Goal: Navigation & Orientation: Find specific page/section

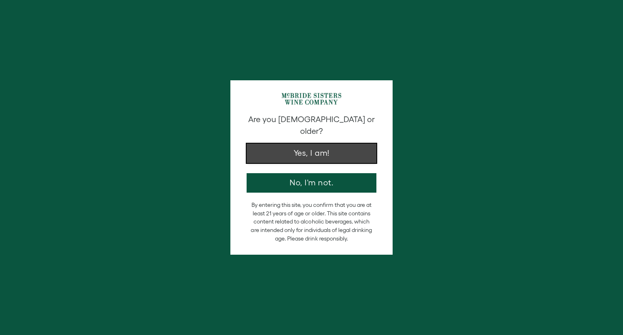
click at [316, 144] on button "Yes, I am!" at bounding box center [312, 153] width 130 height 19
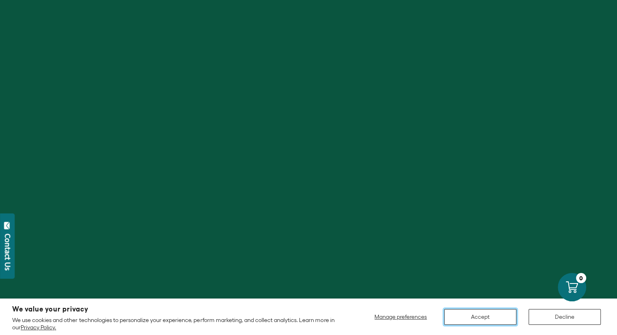
click at [473, 315] on button "Accept" at bounding box center [480, 317] width 72 height 16
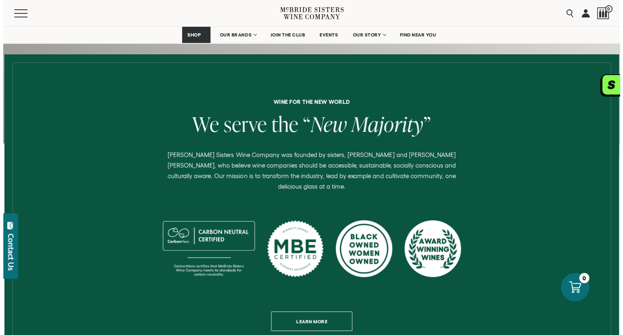
scroll to position [282, 0]
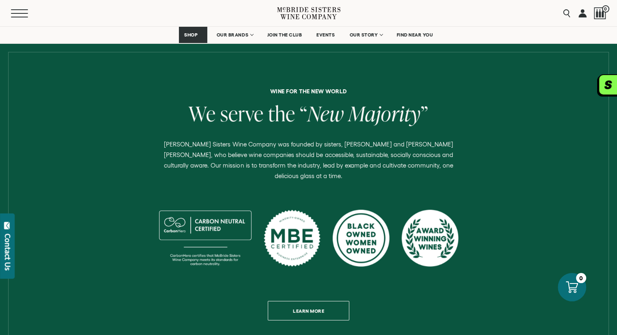
click at [17, 14] on button "Menu" at bounding box center [25, 13] width 29 height 8
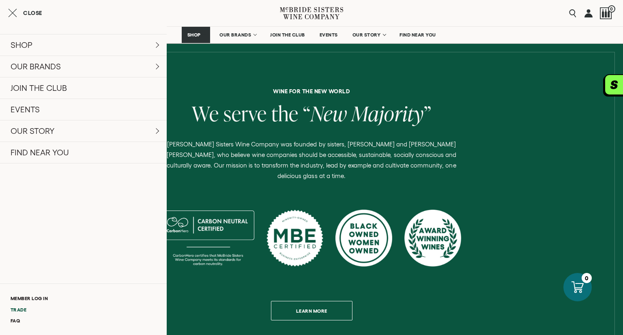
click at [15, 308] on link "Trade" at bounding box center [83, 309] width 167 height 11
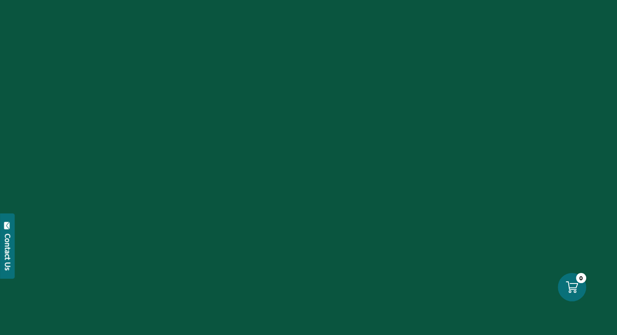
click at [6, 240] on div "Contact Us" at bounding box center [8, 252] width 8 height 37
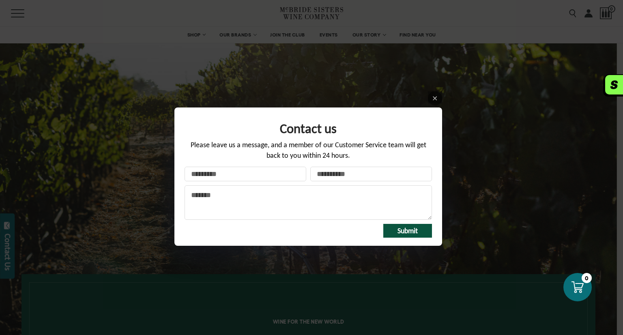
click at [101, 207] on div "Contact us Please leave us a message, and a member of our Customer Service team…" at bounding box center [311, 167] width 623 height 335
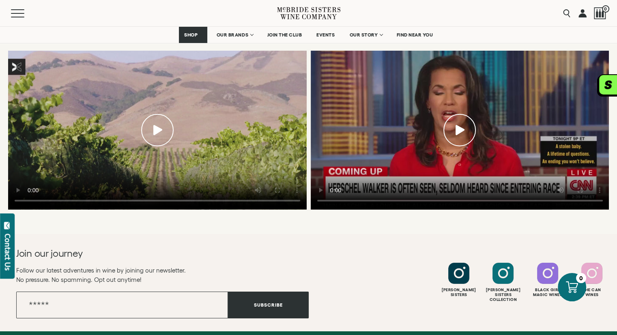
scroll to position [2589, 0]
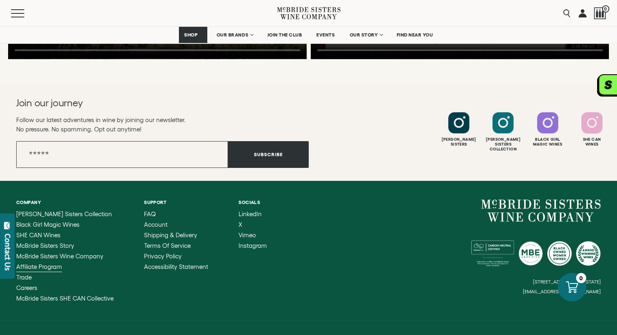
click at [53, 263] on span "Affiliate Program" at bounding box center [39, 266] width 46 height 7
click at [63, 295] on span "McBride Sisters SHE CAN Collective" at bounding box center [64, 298] width 97 height 7
click at [76, 253] on span "McBride Sisters Wine Company" at bounding box center [59, 256] width 87 height 7
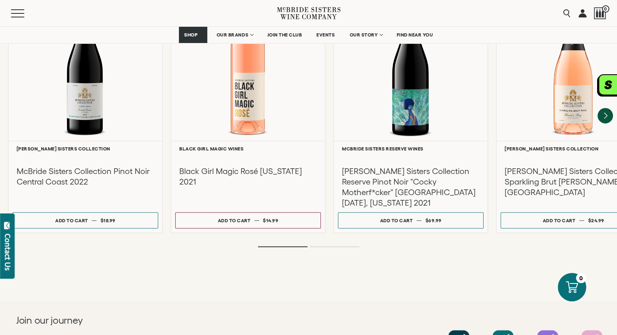
scroll to position [1422, 0]
